Goal: Find specific page/section: Find specific page/section

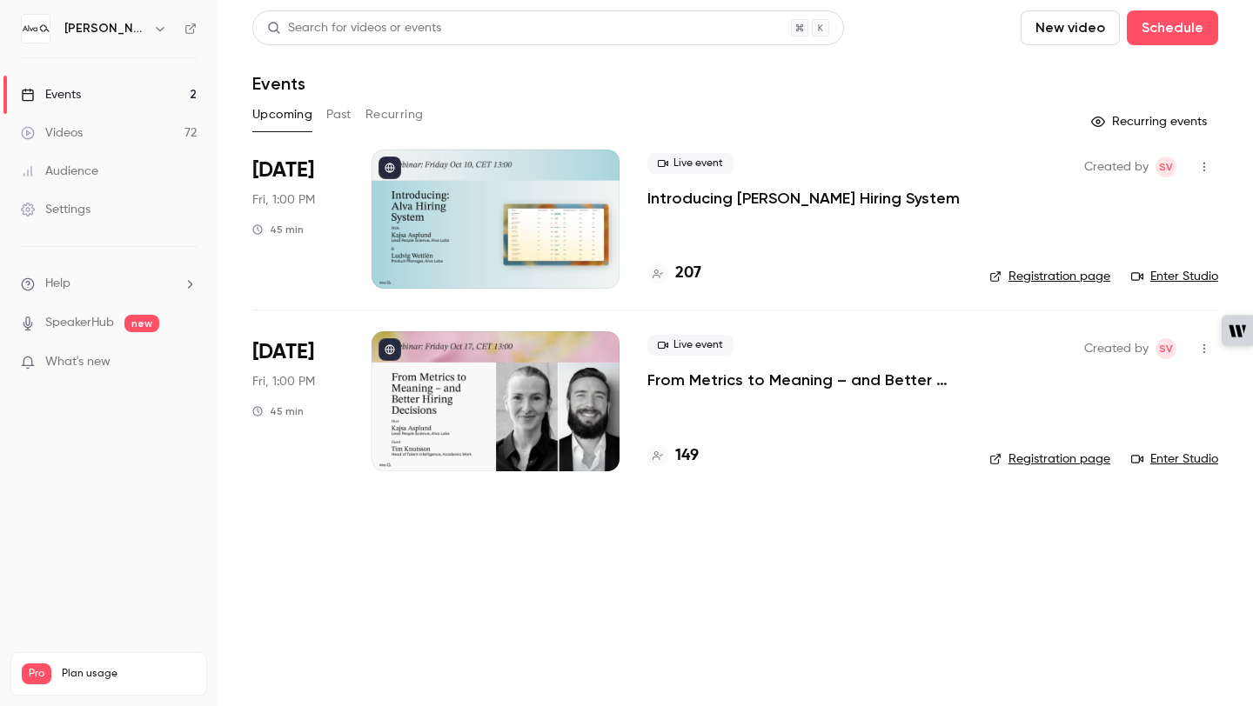
click at [854, 195] on p "Introducing [PERSON_NAME] Hiring System" at bounding box center [803, 198] width 312 height 21
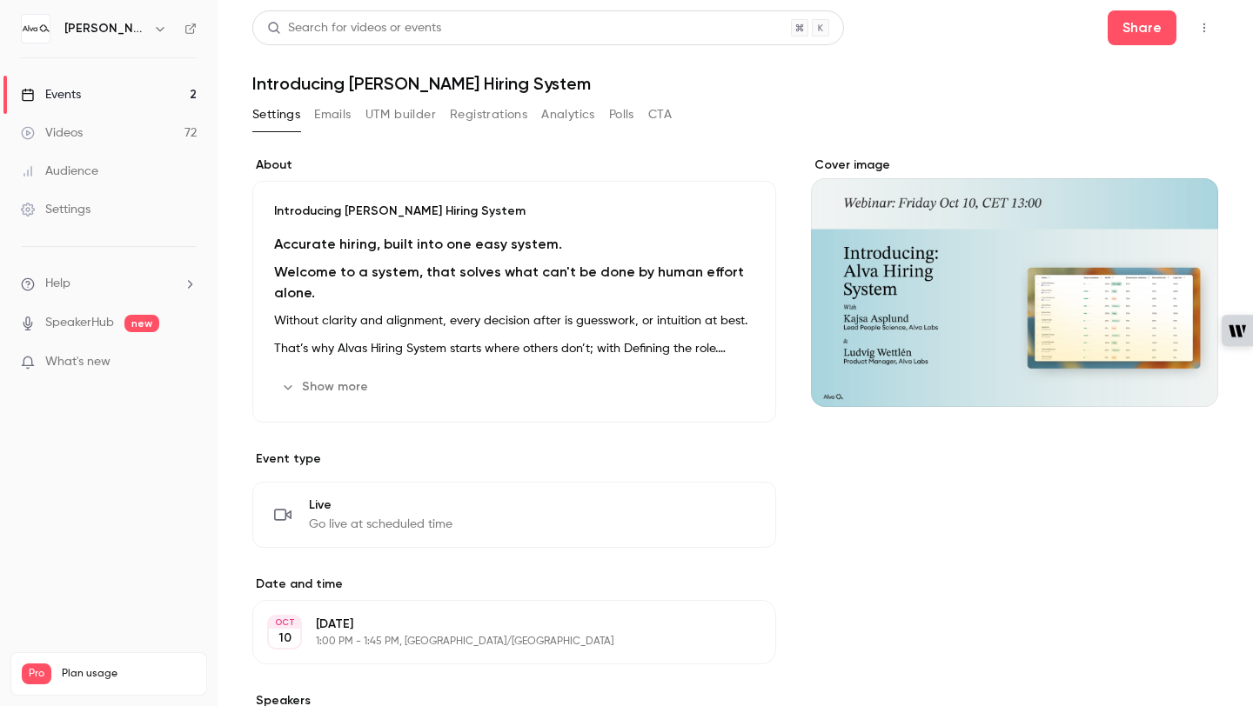
click at [1195, 23] on button "button" at bounding box center [1204, 28] width 28 height 28
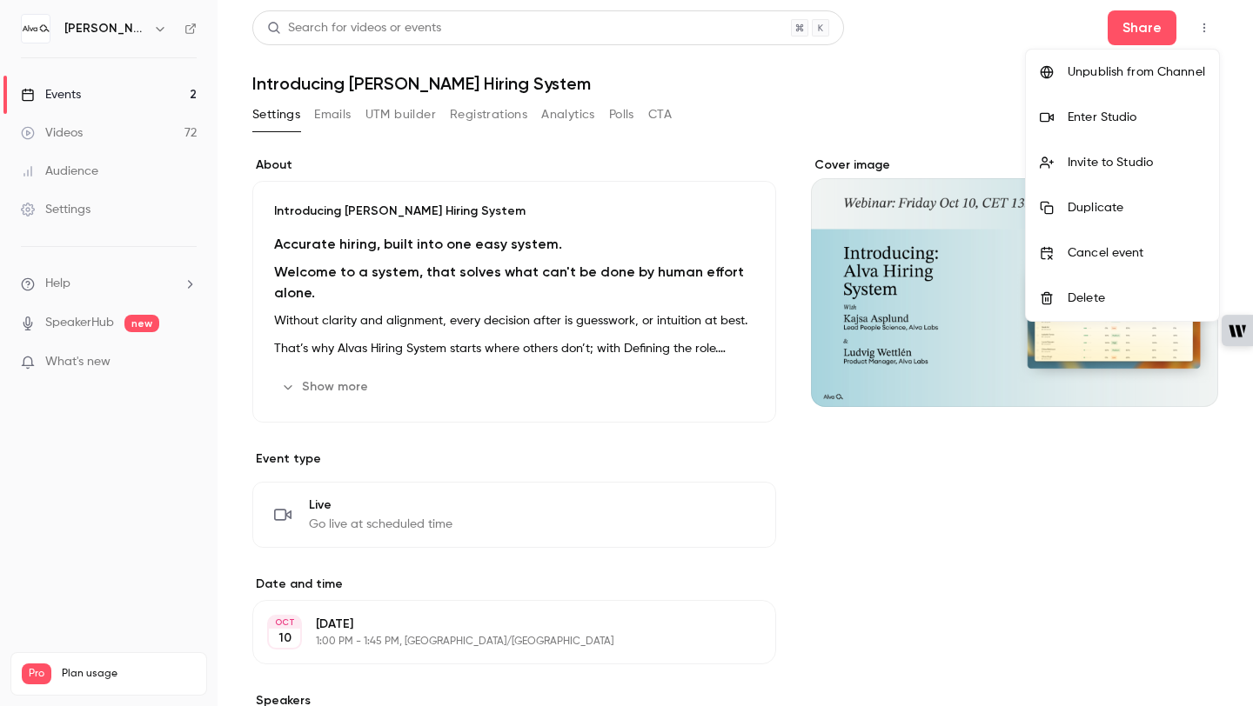
click at [1098, 118] on div "Enter Studio" at bounding box center [1136, 117] width 137 height 17
